Goal: Check status: Check status

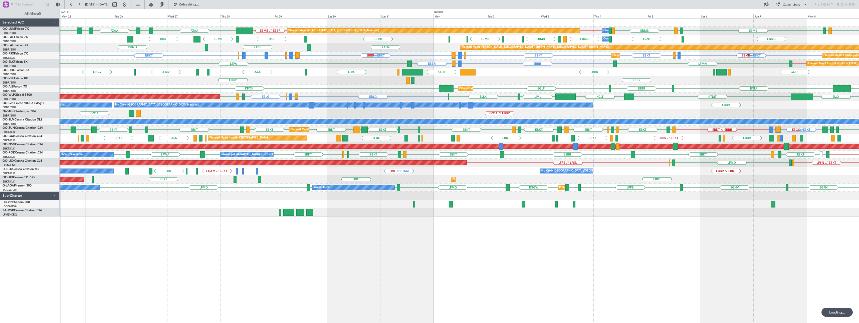
click at [404, 225] on div "Planned Maint [GEOGRAPHIC_DATA] ([GEOGRAPHIC_DATA] National) Owner [GEOGRAPHIC_…" at bounding box center [459, 170] width 799 height 305
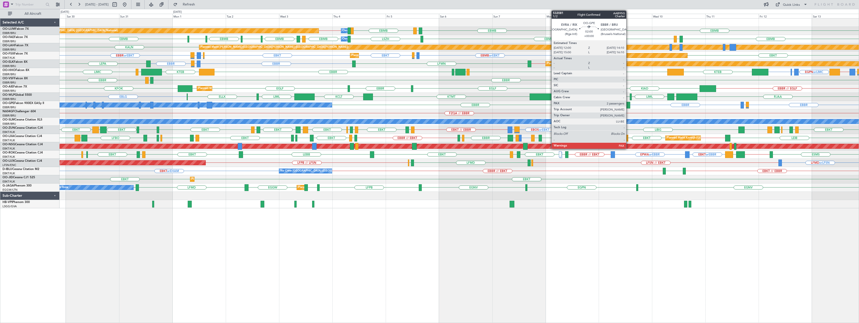
click at [628, 104] on div at bounding box center [627, 105] width 5 height 7
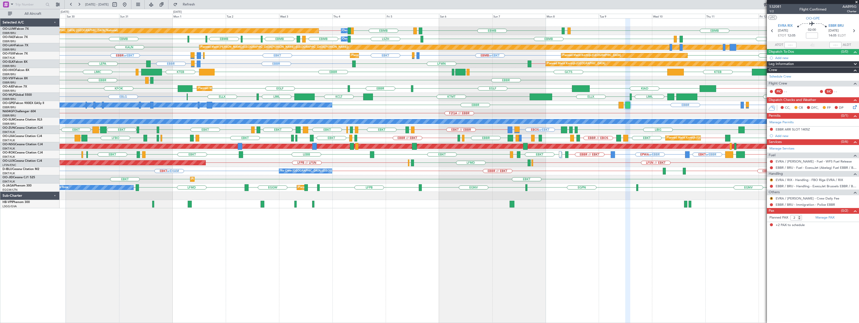
click at [856, 2] on span at bounding box center [856, 2] width 5 height 5
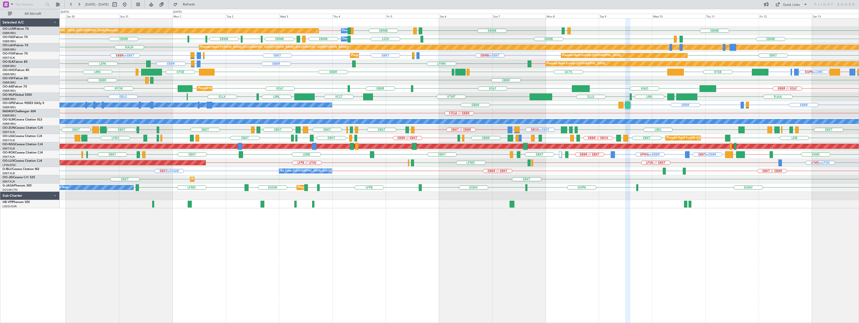
type input "0"
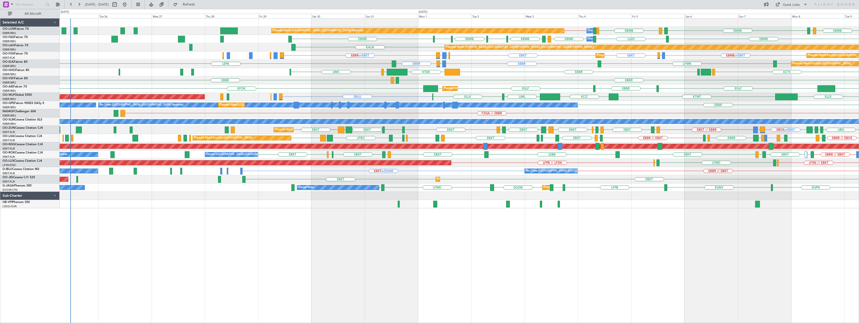
click at [470, 272] on div "EBMB LKPR EBMB [GEOGRAPHIC_DATA] EBMB EBBR // EBMB EBMB LIMC Planned Maint [GEO…" at bounding box center [459, 170] width 799 height 305
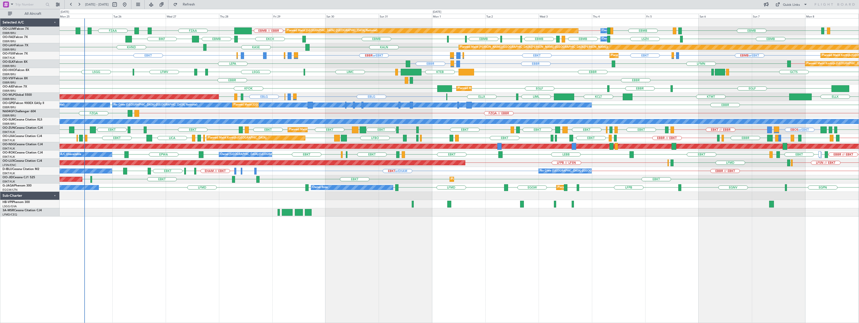
click at [291, 268] on div "Planned Maint [GEOGRAPHIC_DATA] ([GEOGRAPHIC_DATA] National) Owner [GEOGRAPHIC_…" at bounding box center [459, 170] width 799 height 305
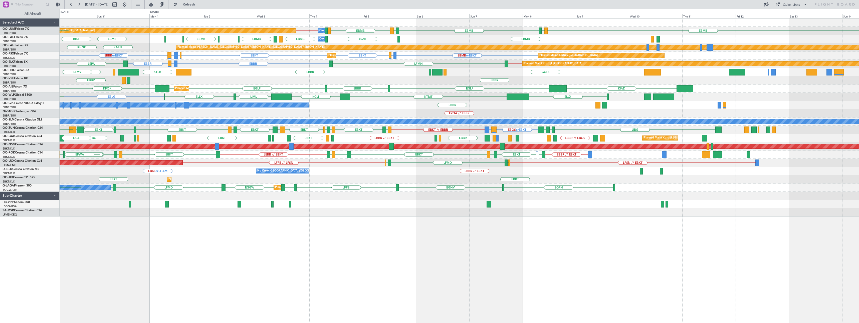
click at [278, 256] on div "EBMB LIMC EBMB LKPR EBMB [GEOGRAPHIC_DATA] EBMB EBBR // EBMB Planned Maint [GEO…" at bounding box center [459, 170] width 799 height 305
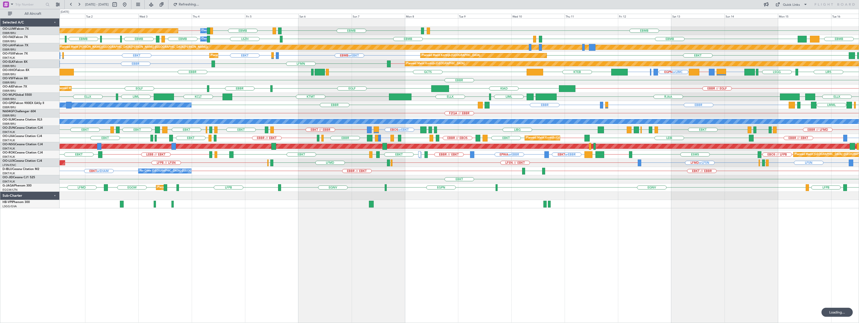
click at [446, 245] on div "Planned Maint [GEOGRAPHIC_DATA] ([GEOGRAPHIC_DATA] National) Owner [GEOGRAPHIC_…" at bounding box center [459, 170] width 799 height 305
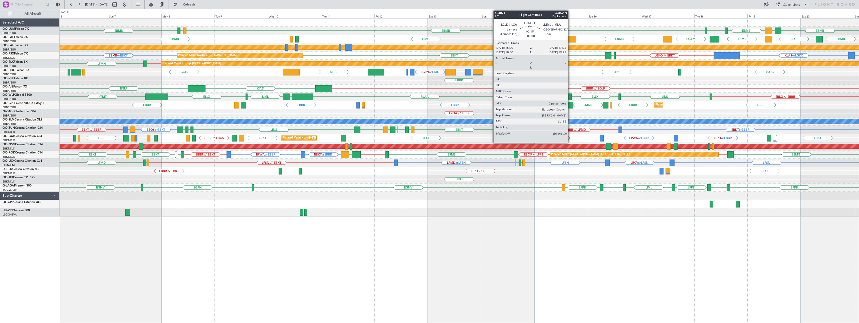
click at [570, 106] on div at bounding box center [570, 105] width 6 height 7
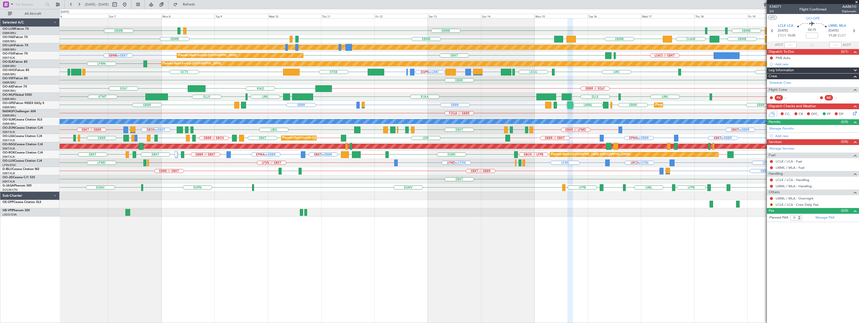
click at [857, 2] on span at bounding box center [856, 2] width 5 height 5
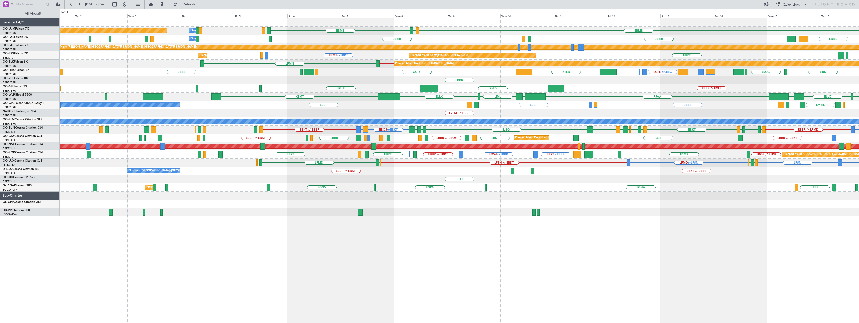
click at [473, 245] on div "EBMB LIMC EBMB Owner [GEOGRAPHIC_DATA] Planned Maint [GEOGRAPHIC_DATA] ([GEOGRA…" at bounding box center [459, 170] width 799 height 305
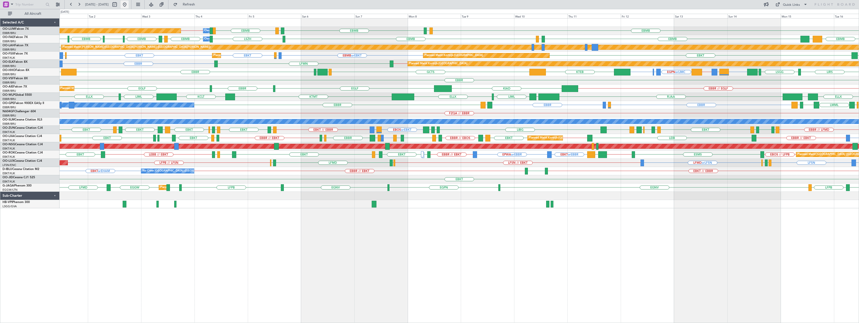
click at [129, 6] on button at bounding box center [125, 5] width 8 height 8
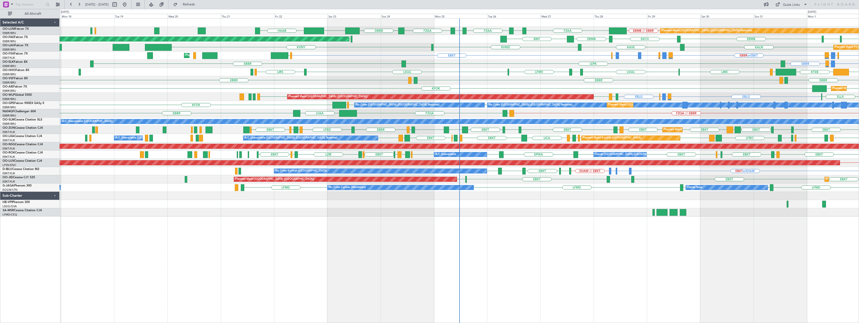
click at [478, 257] on div "Planned Maint [GEOGRAPHIC_DATA] ([GEOGRAPHIC_DATA] National) [GEOGRAPHIC_DATA] …" at bounding box center [459, 170] width 799 height 305
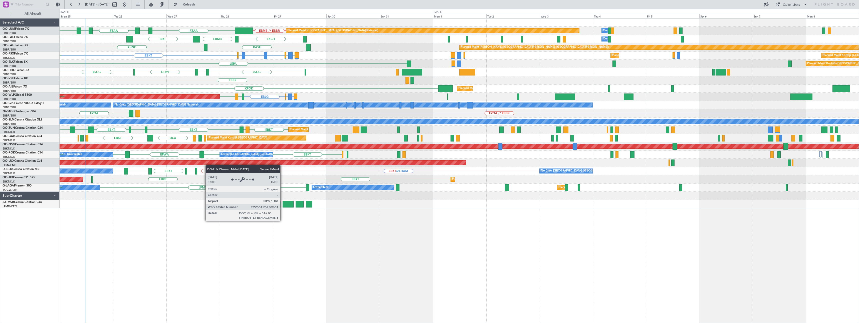
click at [197, 165] on div "EBMB // EBBR FZAA FZOA FZAA FZIC FZAA Planned Maint [GEOGRAPHIC_DATA] ([GEOGRAP…" at bounding box center [459, 114] width 799 height 190
